Goal: Information Seeking & Learning: Find contact information

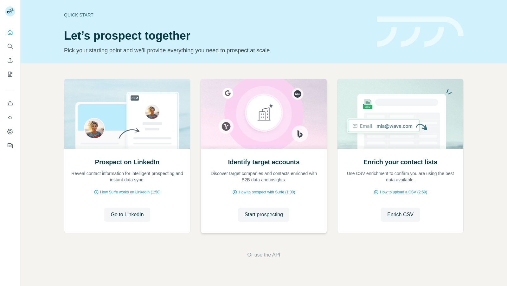
click at [262, 203] on div "Identify target accounts Discover target companies and contacts enriched with B…" at bounding box center [264, 191] width 126 height 84
click at [264, 217] on span "Start prospecting" at bounding box center [264, 215] width 38 height 8
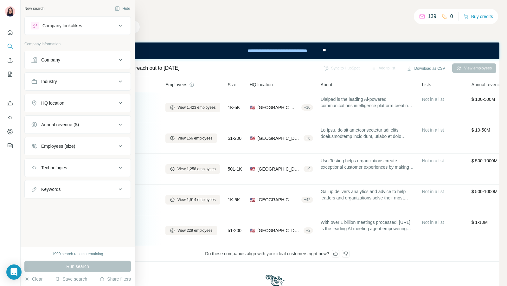
click at [37, 64] on button "Company" at bounding box center [78, 59] width 106 height 15
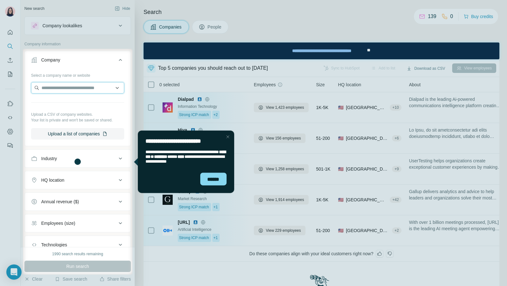
click at [62, 84] on input "text" at bounding box center [77, 87] width 93 height 11
click at [211, 182] on div "******" at bounding box center [213, 178] width 26 height 13
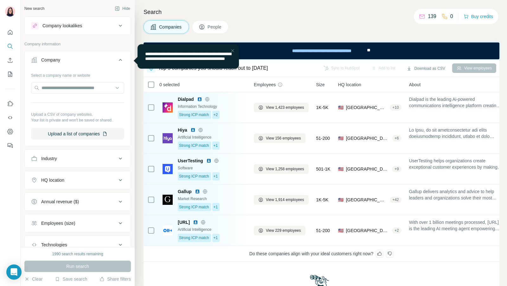
click at [91, 61] on div "Company" at bounding box center [74, 60] width 86 height 6
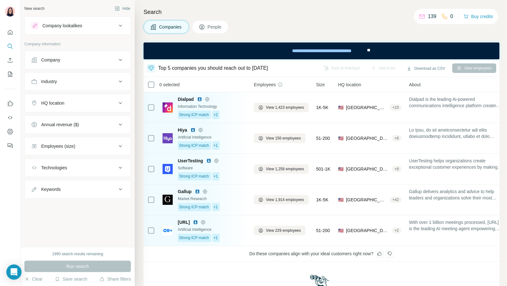
click at [80, 57] on div "Company" at bounding box center [74, 60] width 86 height 6
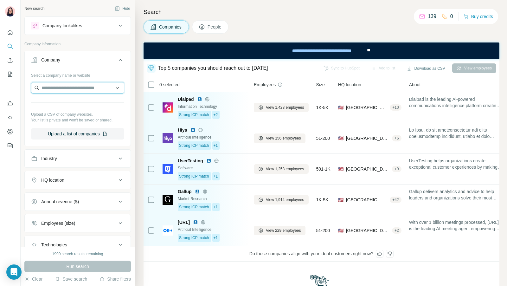
click at [73, 87] on input "text" at bounding box center [77, 87] width 93 height 11
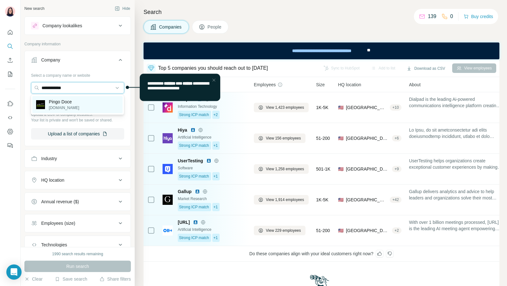
type input "**********"
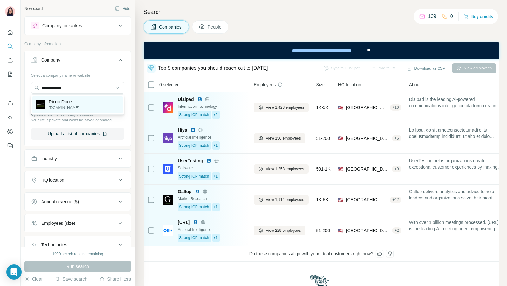
click at [59, 102] on p "Pingo Doce" at bounding box center [64, 102] width 30 height 6
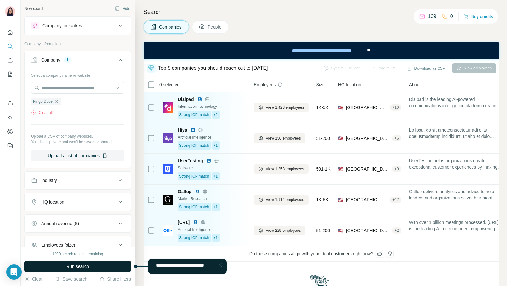
click at [95, 269] on button "Run search" at bounding box center [77, 266] width 107 height 11
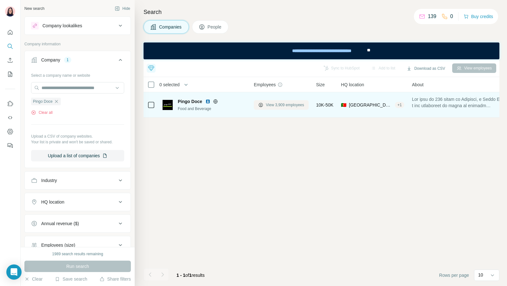
click at [273, 105] on span "View 3,909 employees" at bounding box center [285, 105] width 38 height 6
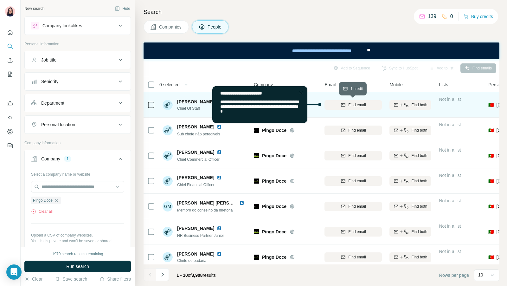
click at [341, 105] on icon "button" at bounding box center [343, 104] width 5 height 5
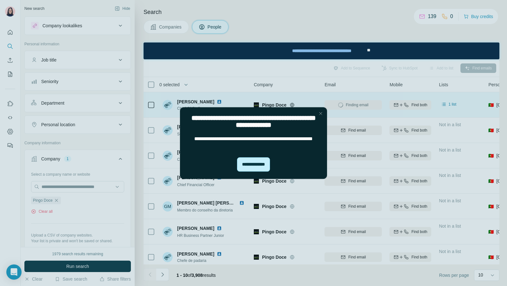
click at [260, 166] on div "**********" at bounding box center [253, 164] width 33 height 14
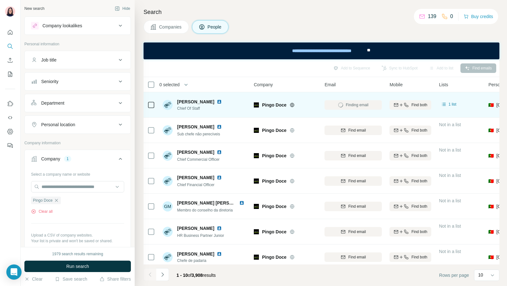
click at [217, 101] on img at bounding box center [219, 101] width 5 height 5
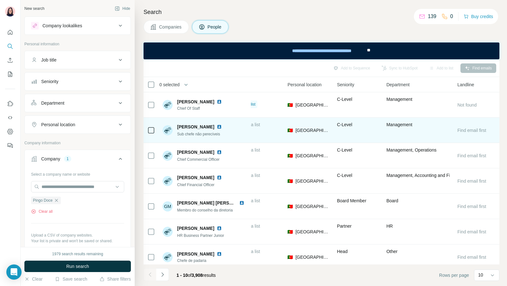
scroll to position [0, 204]
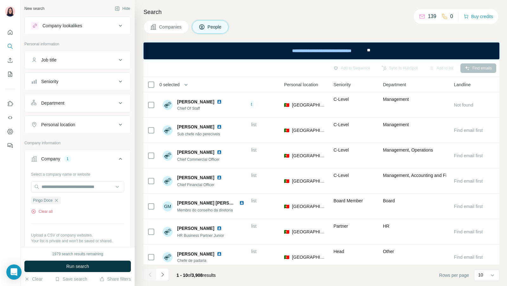
click at [86, 59] on div "Job title" at bounding box center [74, 60] width 86 height 6
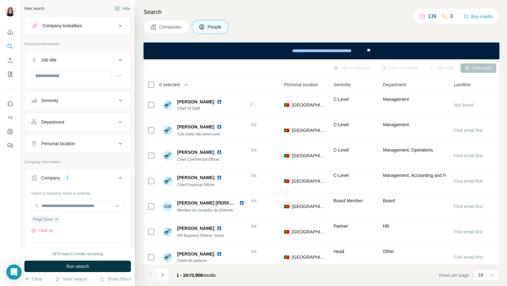
click at [73, 108] on div "Seniority" at bounding box center [77, 100] width 107 height 18
click at [74, 102] on div "Seniority" at bounding box center [74, 100] width 86 height 6
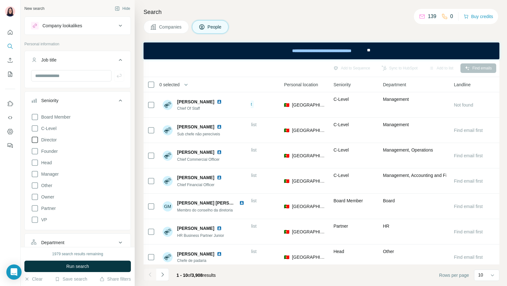
click at [53, 140] on span "Director" at bounding box center [48, 140] width 18 height 6
click at [40, 128] on span "C-Level" at bounding box center [48, 128] width 18 height 6
click at [34, 160] on icon at bounding box center [35, 163] width 8 height 8
click at [67, 266] on span "Run search" at bounding box center [77, 266] width 23 height 6
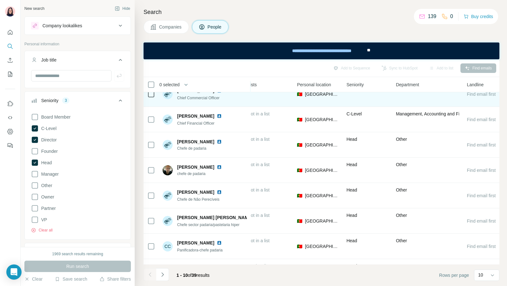
scroll to position [81, 191]
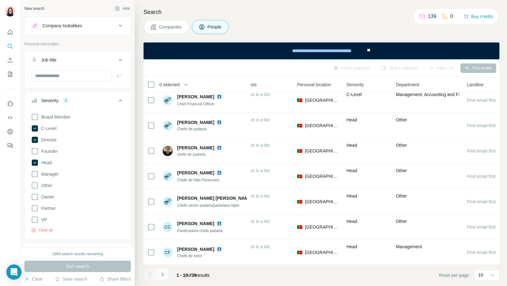
click at [163, 274] on icon "Navigate to next page" at bounding box center [162, 274] width 2 height 4
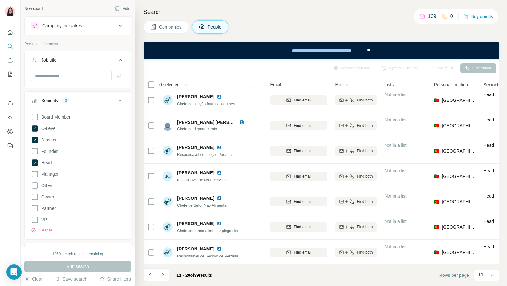
click at [163, 274] on icon "Navigate to next page" at bounding box center [162, 274] width 6 height 6
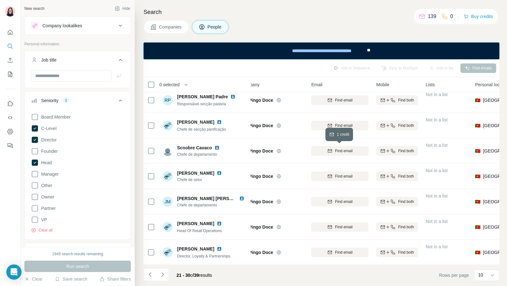
scroll to position [81, 0]
